Goal: Purchase product/service

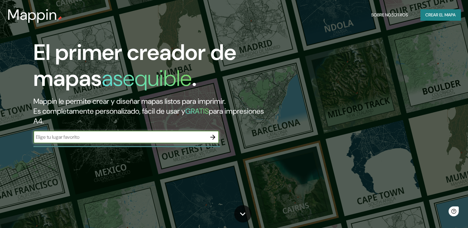
click at [132, 137] on input "text" at bounding box center [119, 137] width 173 height 7
paste input "[STREET_ADDRESS][DATE][PERSON_NAME]"
type input "[STREET_ADDRESS][DATE][PERSON_NAME]"
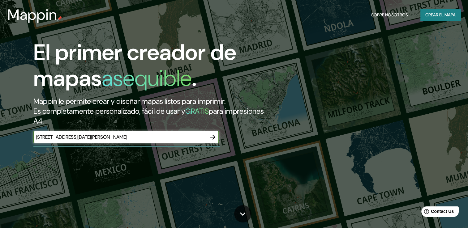
click at [210, 138] on icon "button" at bounding box center [212, 137] width 7 height 7
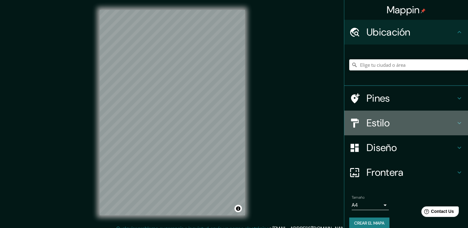
click at [392, 124] on h4 "Estilo" at bounding box center [410, 123] width 89 height 12
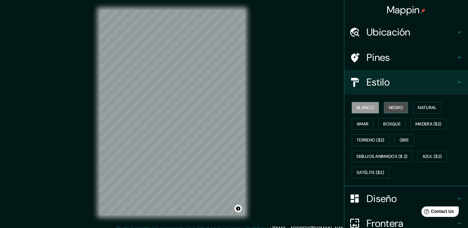
click at [395, 110] on font "Negro" at bounding box center [396, 108] width 15 height 8
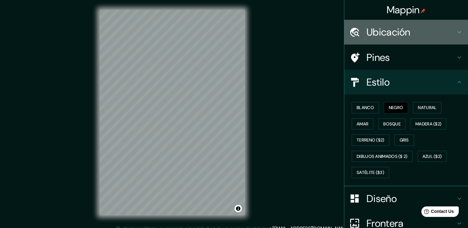
click at [394, 41] on div "Ubicación" at bounding box center [406, 32] width 124 height 25
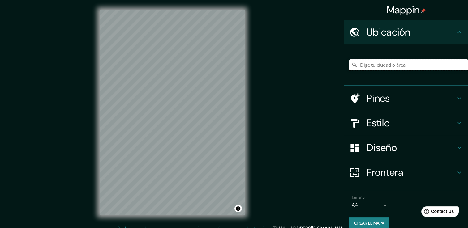
click at [390, 67] on input "Elige tu ciudad o área" at bounding box center [408, 64] width 119 height 11
paste input "[STREET_ADDRESS][DATE][PERSON_NAME]"
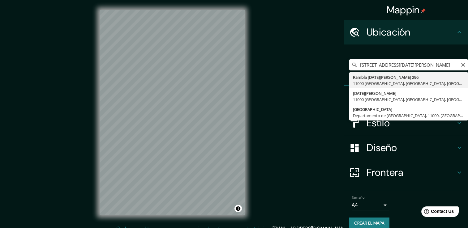
type input "[STREET_ADDRESS][DATE][PERSON_NAME]"
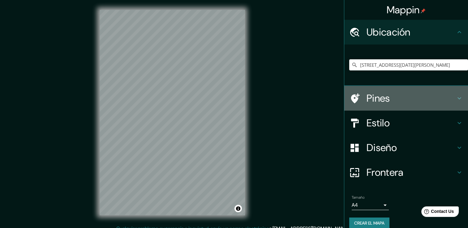
click at [393, 97] on h4 "Pines" at bounding box center [410, 98] width 89 height 12
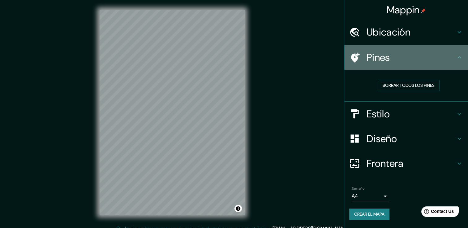
click at [460, 58] on icon at bounding box center [459, 57] width 7 height 7
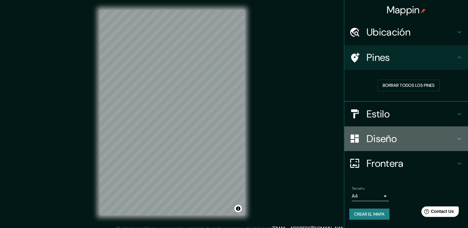
click at [376, 139] on h4 "Diseño" at bounding box center [410, 139] width 89 height 12
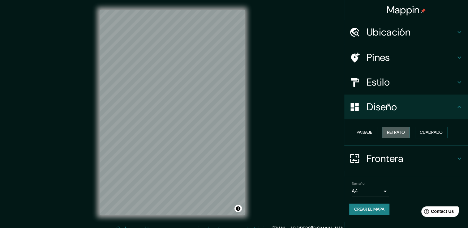
click at [397, 134] on font "Retrato" at bounding box center [396, 133] width 18 height 8
click at [366, 130] on font "Paisaje" at bounding box center [364, 133] width 15 height 8
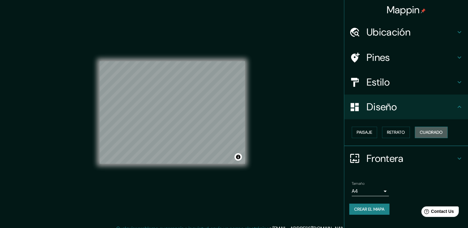
click at [439, 134] on font "Cuadrado" at bounding box center [431, 133] width 23 height 8
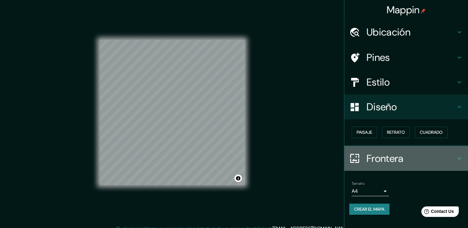
click at [405, 162] on h4 "Frontera" at bounding box center [410, 158] width 89 height 12
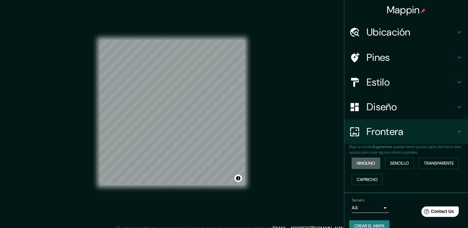
click at [363, 161] on font "Ninguno" at bounding box center [366, 164] width 19 height 8
click at [391, 176] on div "Ninguno Sencillo Transparente Capricho" at bounding box center [408, 171] width 119 height 32
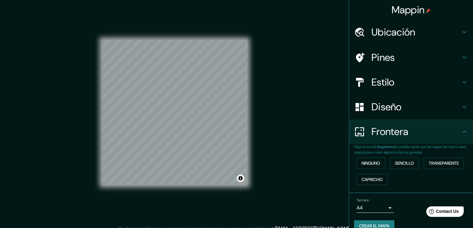
click at [375, 211] on body "Mappin Ubicación [STREET_ADDRESS][DATE][PERSON_NAME] Pines Estilo Diseño Fronte…" at bounding box center [236, 114] width 473 height 228
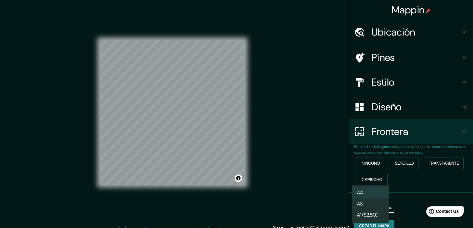
click at [413, 188] on div at bounding box center [236, 114] width 473 height 228
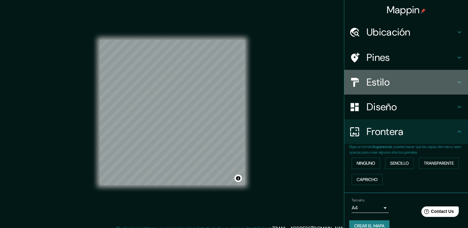
click at [381, 81] on h4 "Estilo" at bounding box center [410, 82] width 89 height 12
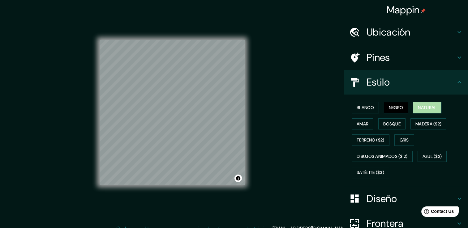
click at [426, 104] on font "Natural" at bounding box center [427, 108] width 19 height 8
click at [365, 109] on font "Blanco" at bounding box center [365, 108] width 17 height 8
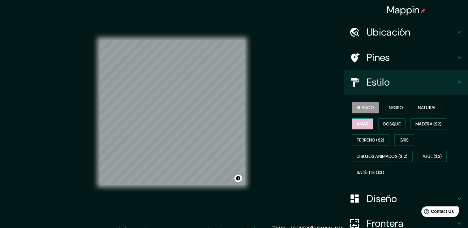
click at [352, 119] on button "Amar" at bounding box center [363, 123] width 22 height 11
click at [386, 124] on font "Bosque" at bounding box center [391, 124] width 17 height 8
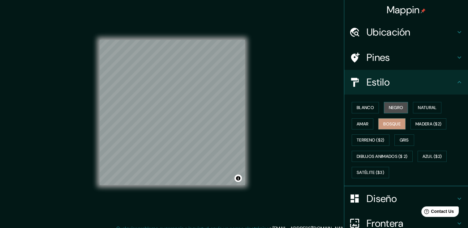
click at [392, 111] on font "Negro" at bounding box center [396, 108] width 15 height 8
click at [389, 109] on font "Negro" at bounding box center [396, 108] width 15 height 8
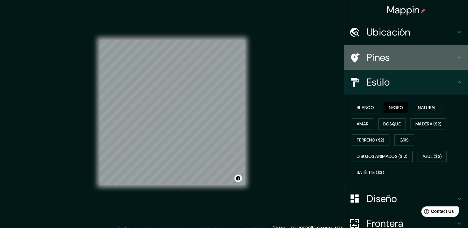
click at [383, 57] on h4 "Pines" at bounding box center [410, 57] width 89 height 12
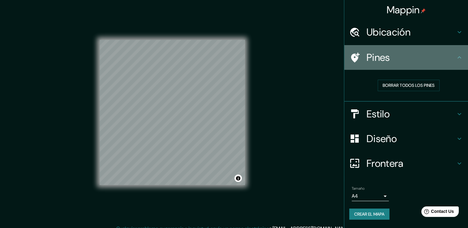
click at [348, 59] on div "Pines" at bounding box center [406, 57] width 124 height 25
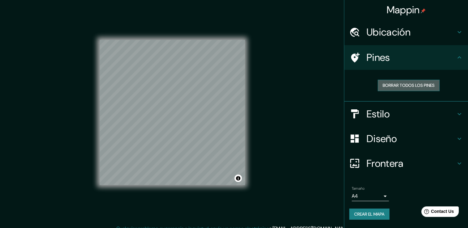
click at [397, 84] on font "Borrar todos los pines" at bounding box center [409, 86] width 52 height 8
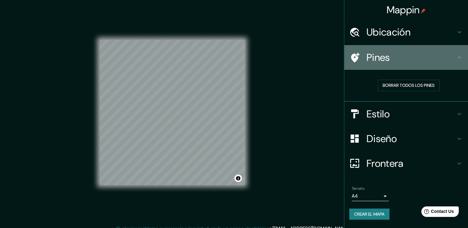
click at [461, 62] on div "Pines" at bounding box center [406, 57] width 124 height 25
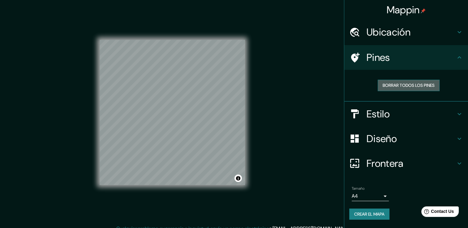
click at [394, 87] on font "Borrar todos los pines" at bounding box center [409, 86] width 52 height 8
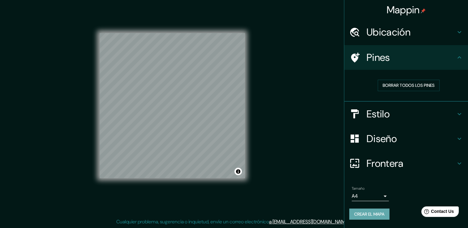
click at [368, 214] on font "Crear el mapa" at bounding box center [369, 215] width 30 height 8
click at [361, 218] on button "Crear el mapa" at bounding box center [369, 214] width 40 height 11
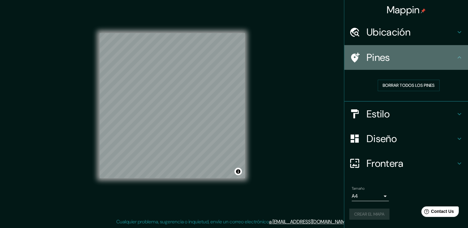
click at [447, 56] on h4 "Pines" at bounding box center [410, 57] width 89 height 12
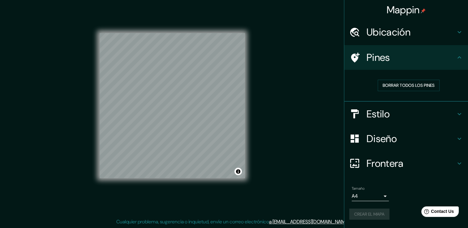
click at [376, 215] on div "Crear el mapa" at bounding box center [406, 214] width 114 height 11
click at [375, 215] on font "Crear el mapa" at bounding box center [369, 215] width 30 height 8
drag, startPoint x: 241, startPoint y: 172, endPoint x: 250, endPoint y: 173, distance: 8.7
click at [250, 173] on div "© Mapbox © OpenStreetMap Improve this map" at bounding box center [172, 105] width 165 height 225
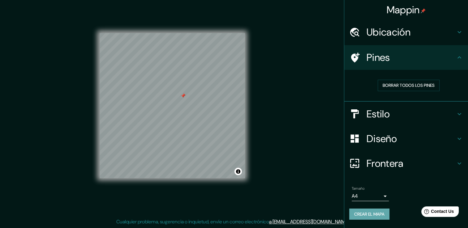
click at [364, 211] on font "Crear el mapa" at bounding box center [369, 215] width 30 height 8
click at [363, 213] on font "Crear el mapa" at bounding box center [369, 215] width 30 height 8
click at [402, 87] on font "Borrar todos los pines" at bounding box center [409, 86] width 52 height 8
click at [366, 215] on div "Crear el mapa" at bounding box center [406, 214] width 114 height 11
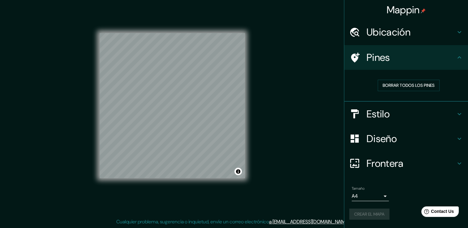
click at [366, 215] on div "Crear el mapa" at bounding box center [406, 214] width 114 height 11
click at [366, 215] on font "Crear el mapa" at bounding box center [369, 215] width 30 height 8
click at [366, 215] on div "Crear el mapa" at bounding box center [406, 214] width 114 height 11
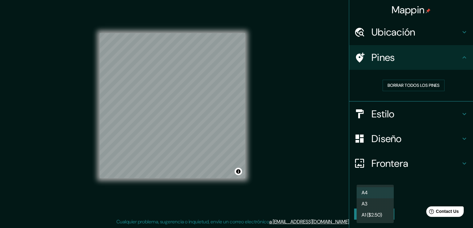
click at [386, 195] on body "Mappin Ubicación [STREET_ADDRESS][DATE][PERSON_NAME] Pines Borrar todos los pin…" at bounding box center [236, 107] width 473 height 228
click at [386, 195] on li "A4" at bounding box center [374, 192] width 37 height 11
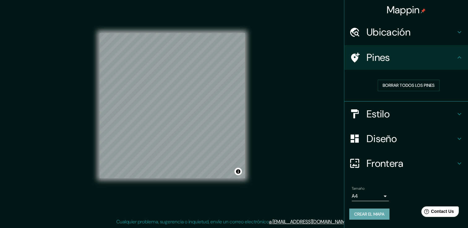
click at [381, 213] on font "Crear el mapa" at bounding box center [369, 215] width 30 height 8
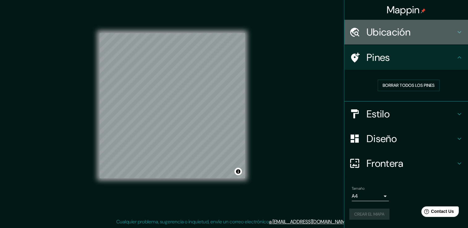
click at [421, 34] on h4 "Ubicación" at bounding box center [410, 32] width 89 height 12
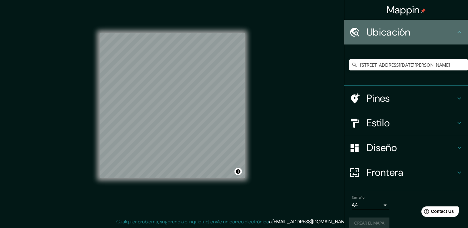
click at [421, 34] on h4 "Ubicación" at bounding box center [410, 32] width 89 height 12
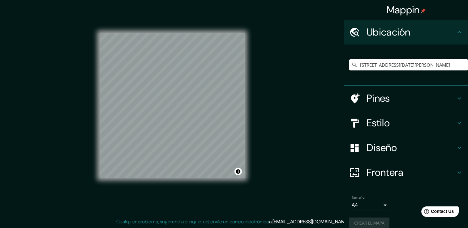
scroll to position [8, 0]
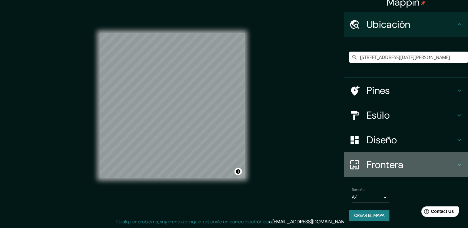
click at [400, 167] on h4 "Frontera" at bounding box center [410, 165] width 89 height 12
